Goal: Task Accomplishment & Management: Complete application form

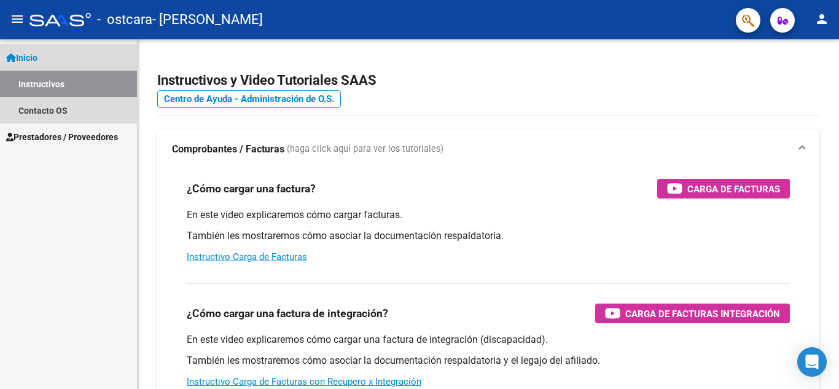
click at [83, 48] on link "Inicio" at bounding box center [68, 57] width 137 height 26
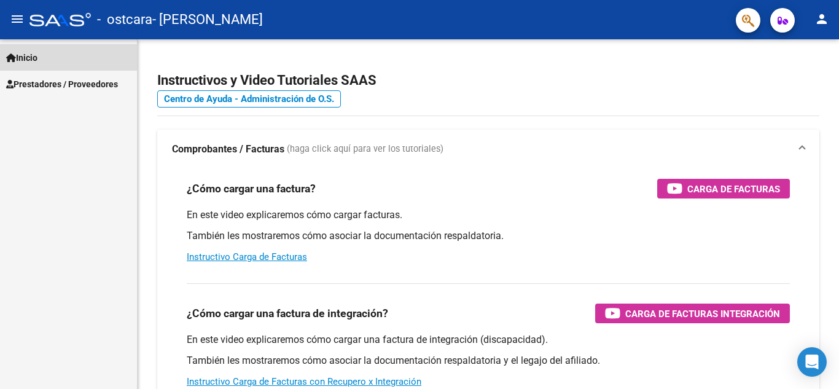
click at [73, 55] on link "Inicio" at bounding box center [68, 57] width 137 height 26
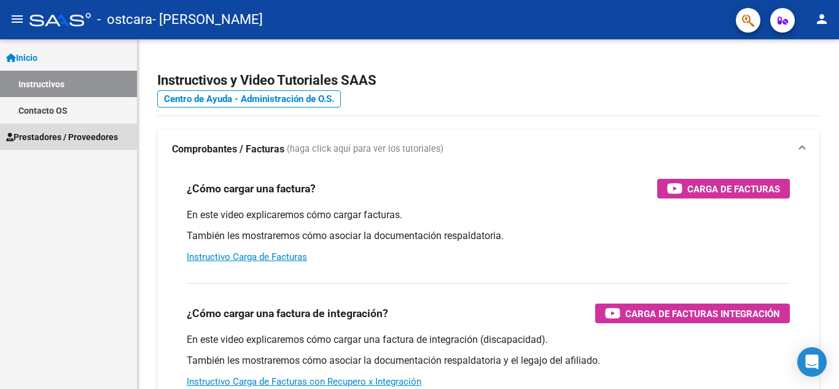
click at [74, 134] on span "Prestadores / Proveedores" at bounding box center [62, 137] width 112 height 14
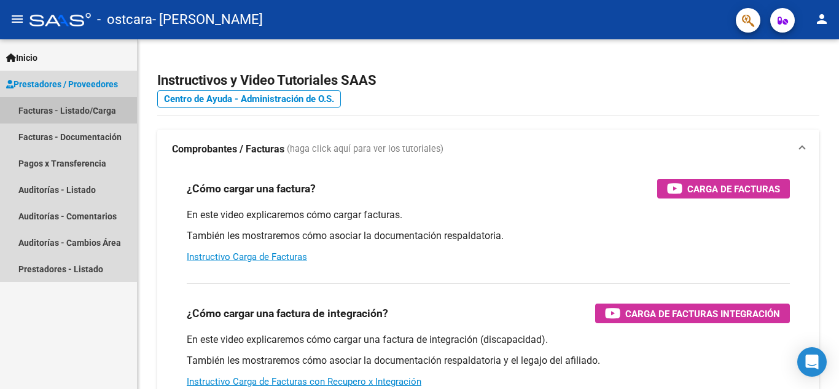
click at [109, 108] on link "Facturas - Listado/Carga" at bounding box center [68, 110] width 137 height 26
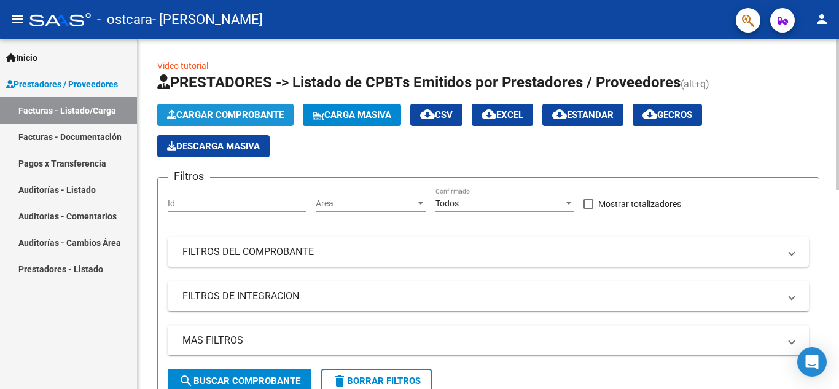
click at [201, 114] on span "Cargar Comprobante" at bounding box center [225, 114] width 117 height 11
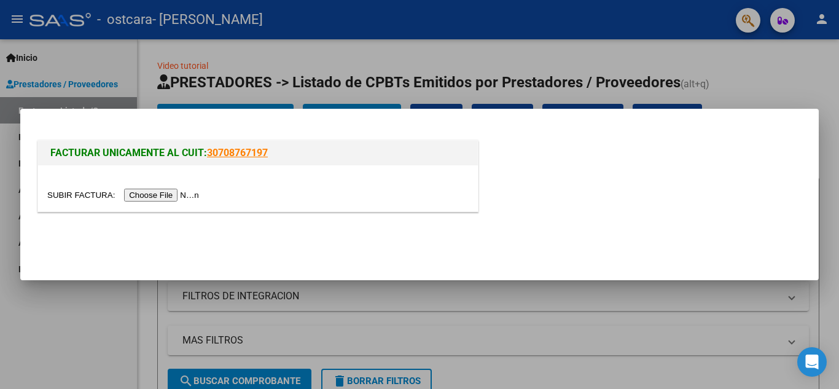
click at [169, 193] on input "file" at bounding box center [124, 194] width 155 height 13
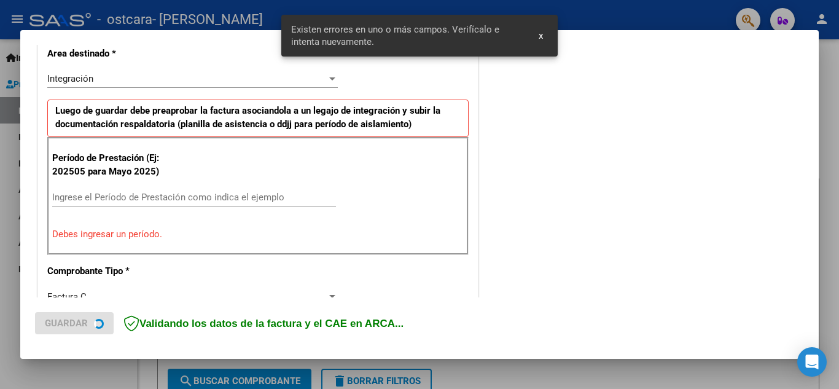
scroll to position [301, 0]
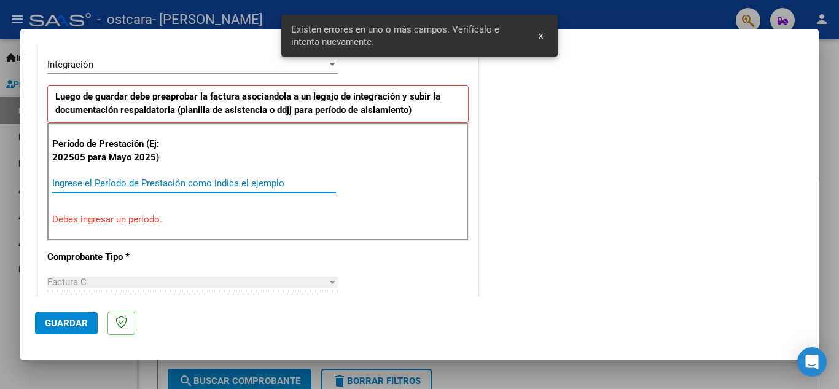
click at [74, 184] on input "Ingrese el Período de Prestación como indica el ejemplo" at bounding box center [194, 182] width 284 height 11
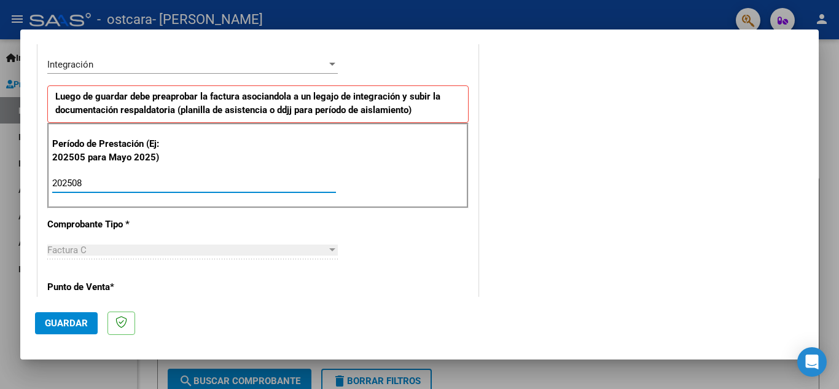
type input "202508"
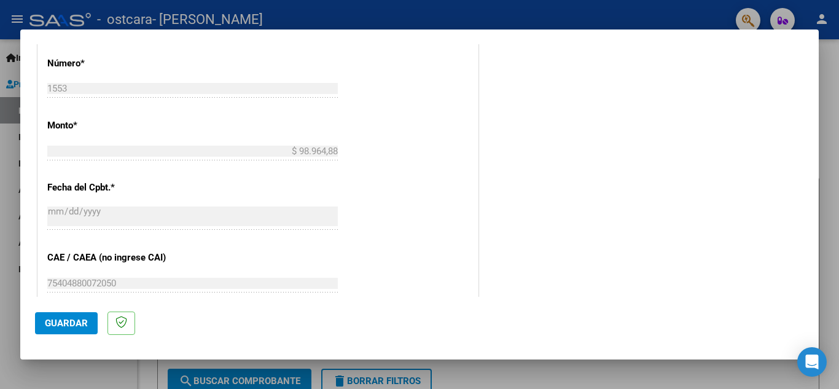
scroll to position [828, 0]
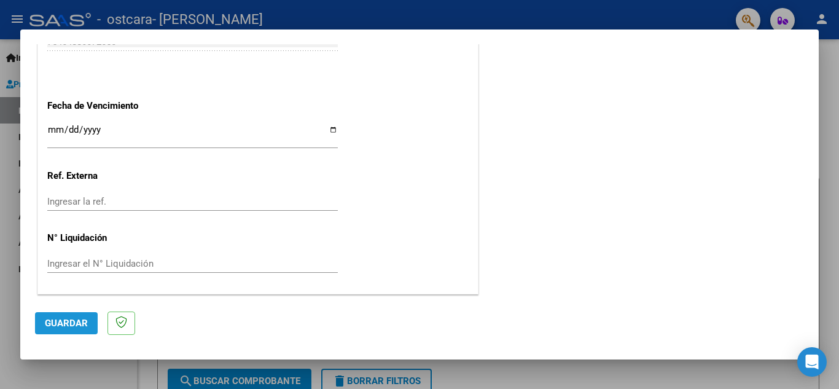
click at [72, 329] on button "Guardar" at bounding box center [66, 323] width 63 height 22
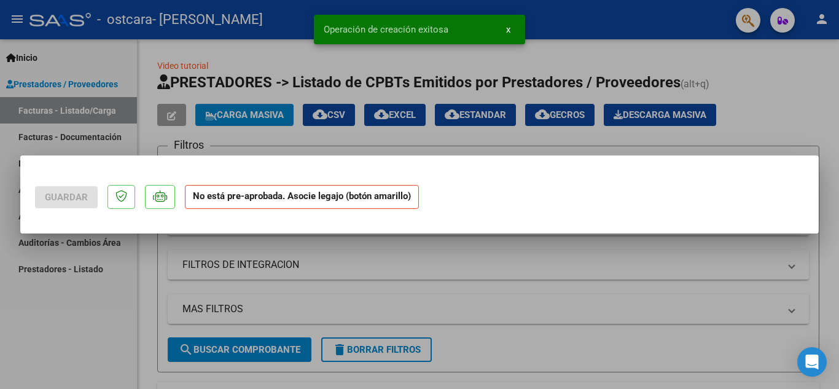
scroll to position [0, 0]
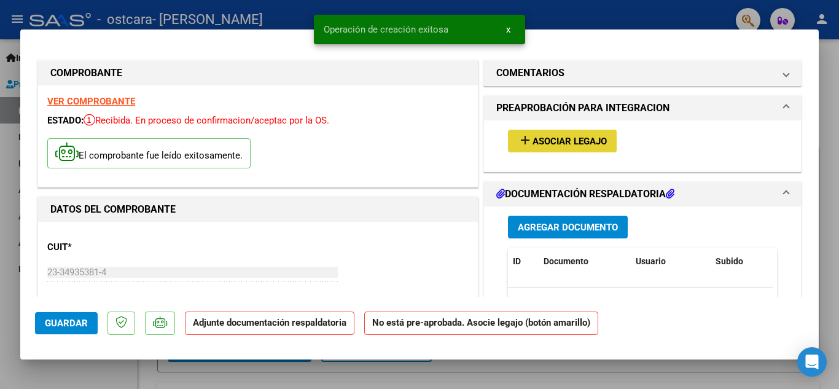
click at [570, 141] on span "Asociar Legajo" at bounding box center [569, 141] width 74 height 11
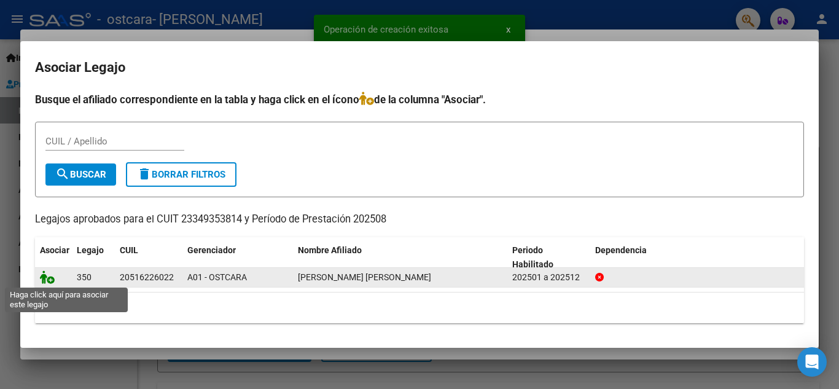
click at [51, 279] on icon at bounding box center [47, 277] width 15 height 14
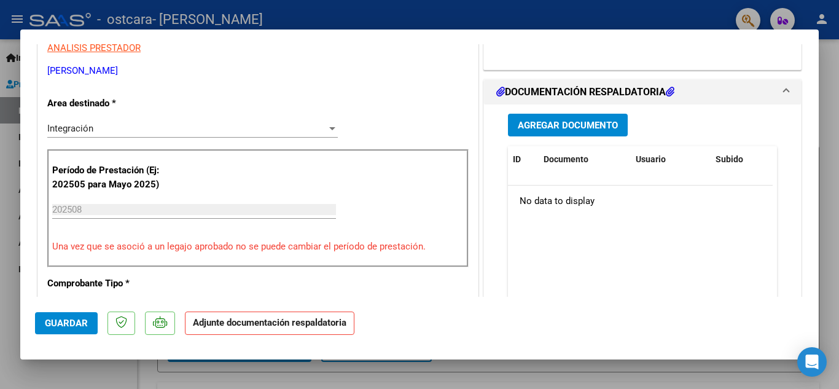
scroll to position [255, 0]
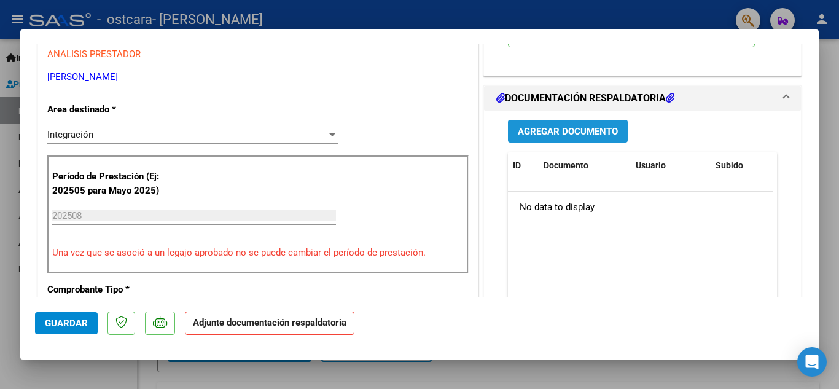
click at [579, 130] on span "Agregar Documento" at bounding box center [568, 131] width 100 height 11
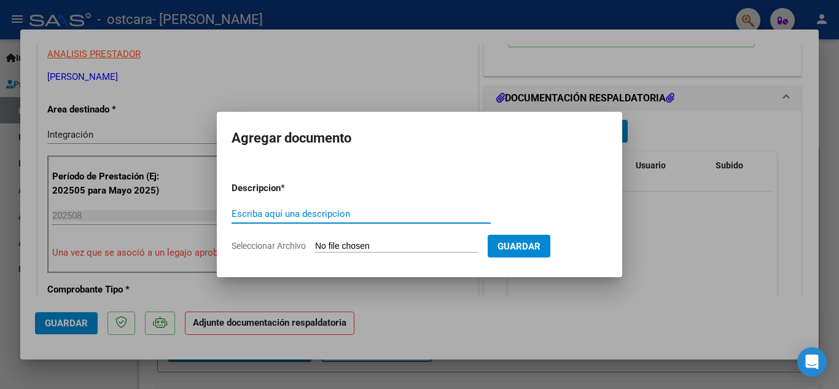
click at [369, 216] on input "Escriba aquí una descripcion" at bounding box center [360, 213] width 259 height 11
type input "Planilla de asistencia"
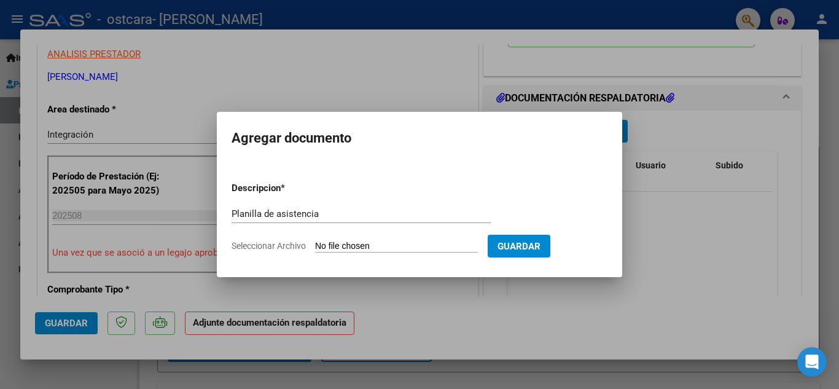
click at [378, 244] on input "Seleccionar Archivo" at bounding box center [396, 247] width 163 height 12
type input "C:\fakepath\[GEOGRAPHIC_DATA], [DATE].jpeg"
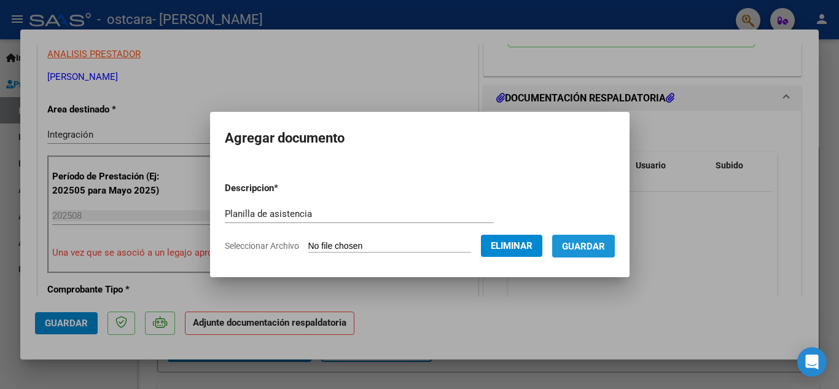
click at [580, 252] on button "Guardar" at bounding box center [583, 246] width 63 height 23
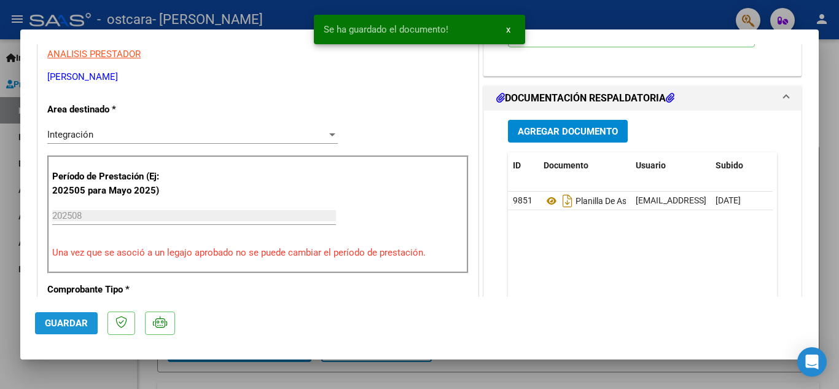
click at [67, 327] on span "Guardar" at bounding box center [66, 322] width 43 height 11
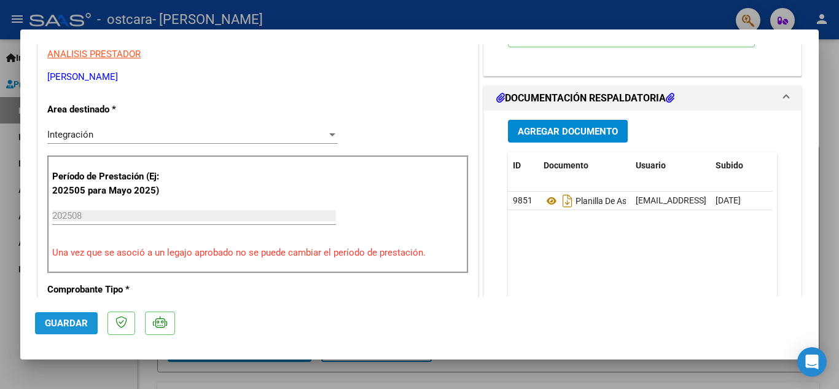
click at [67, 327] on span "Guardar" at bounding box center [66, 322] width 43 height 11
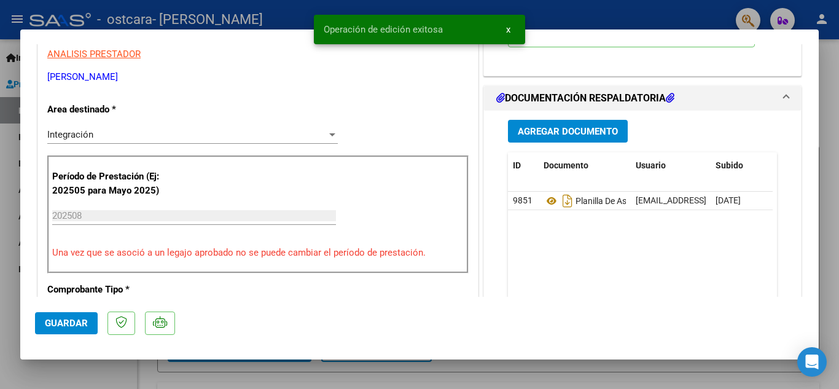
click at [837, 85] on div at bounding box center [419, 194] width 839 height 389
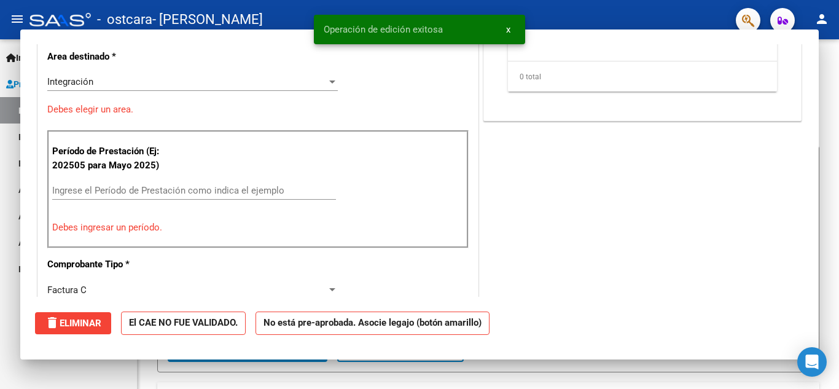
scroll to position [0, 0]
